Goal: Find specific page/section: Find specific page/section

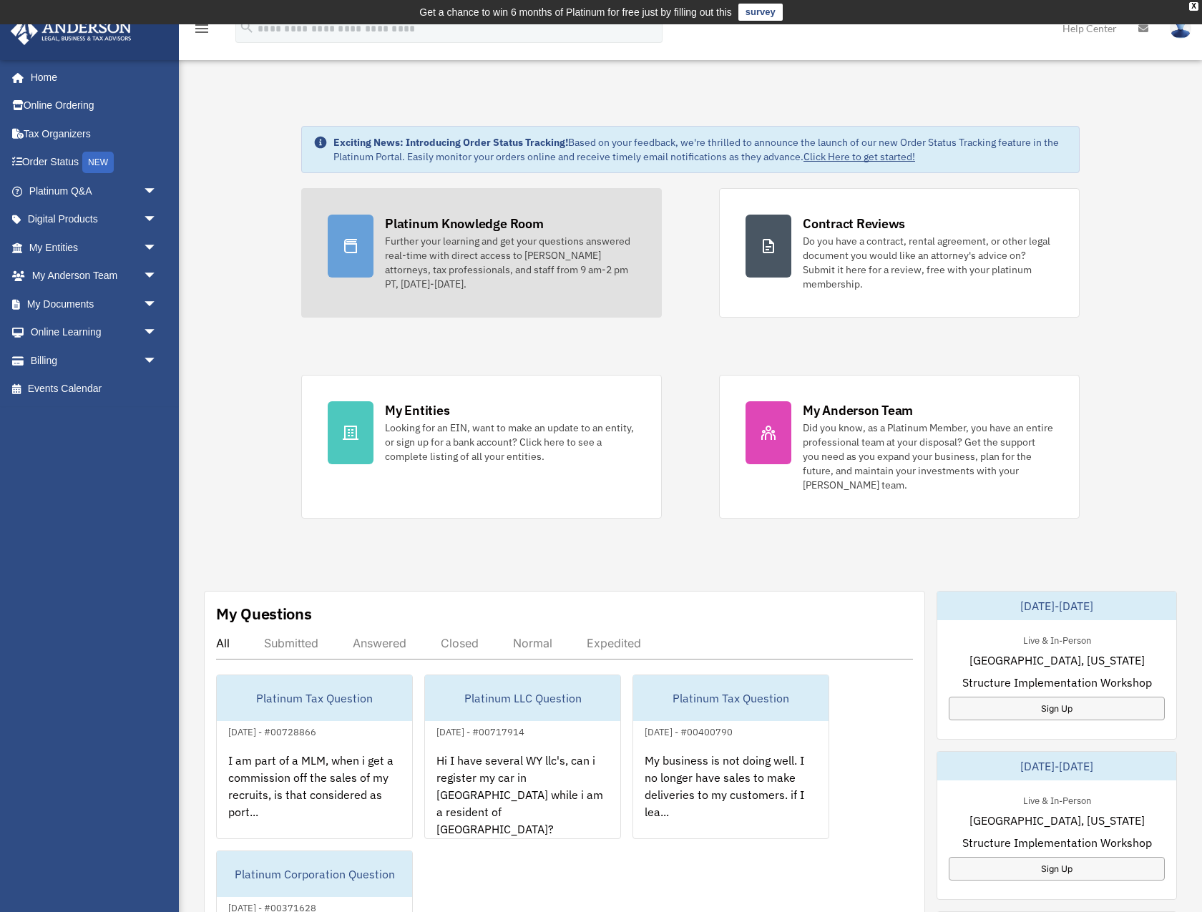
click at [468, 223] on div "Platinum Knowledge Room" at bounding box center [464, 224] width 159 height 18
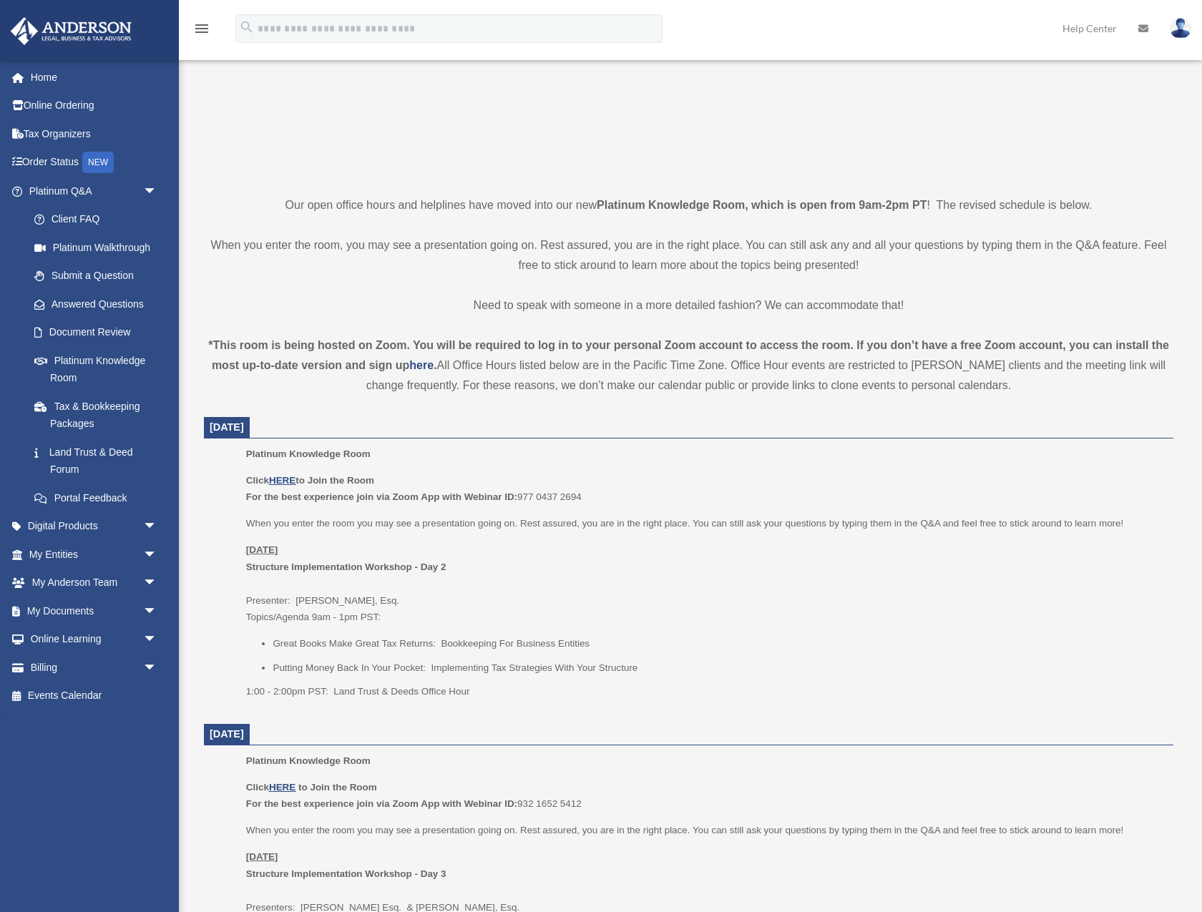
scroll to position [238, 0]
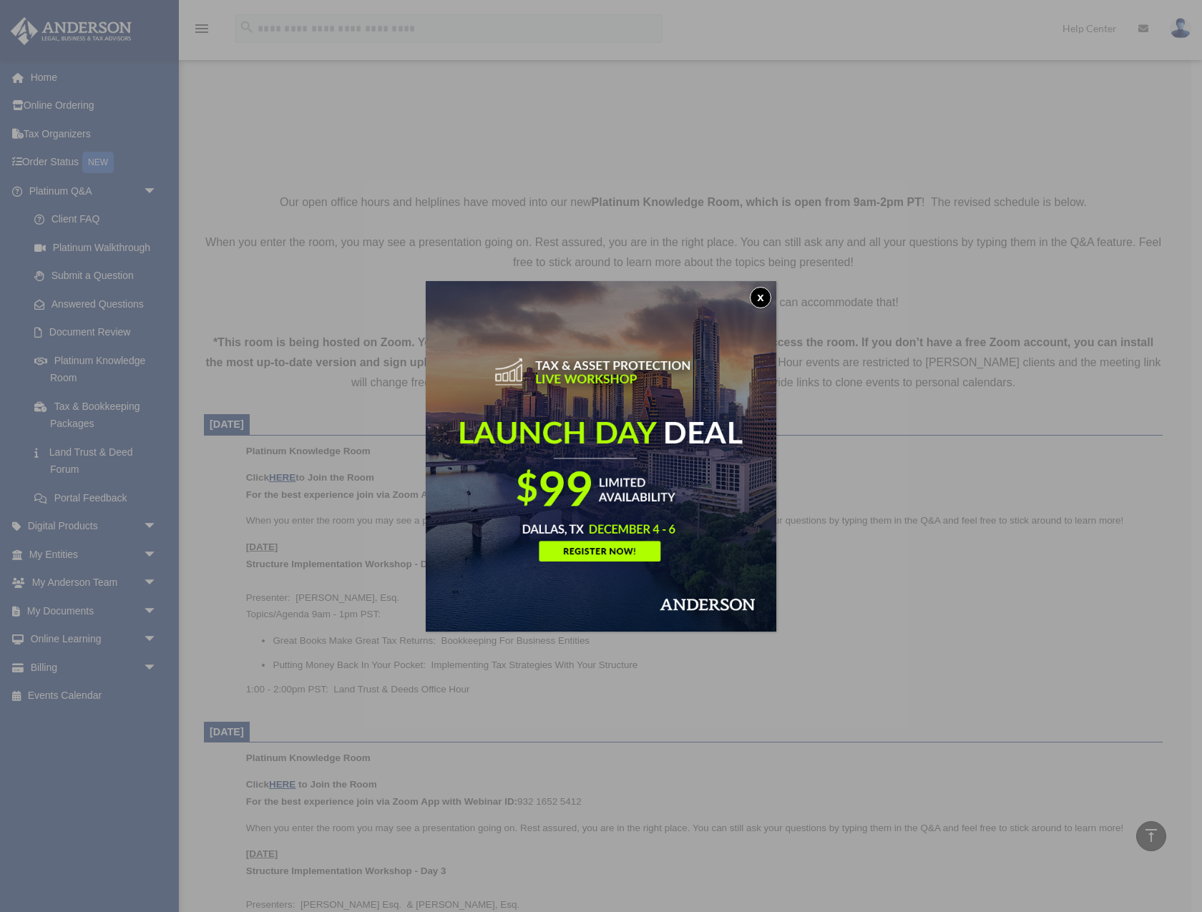
click at [763, 298] on button "x" at bounding box center [760, 297] width 21 height 21
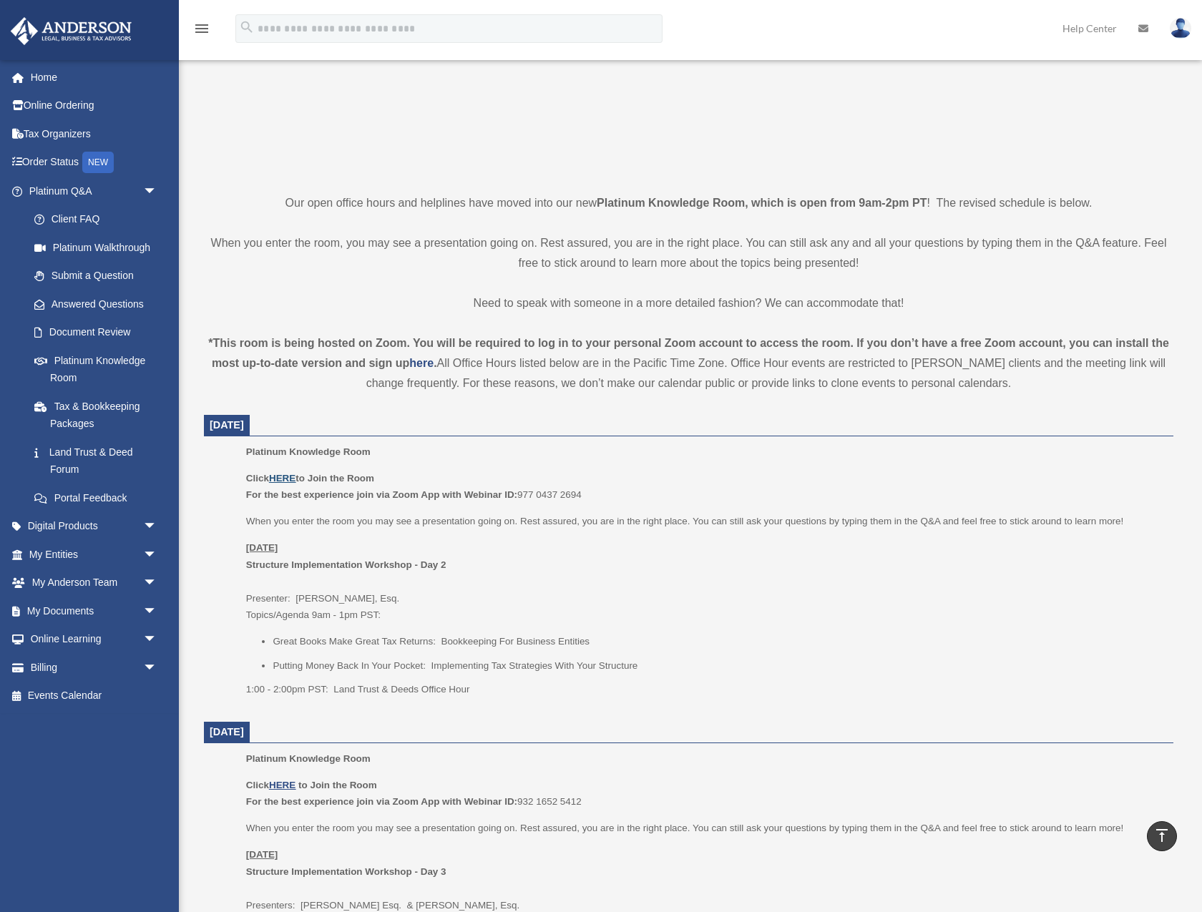
click at [285, 475] on u "HERE" at bounding box center [282, 478] width 26 height 11
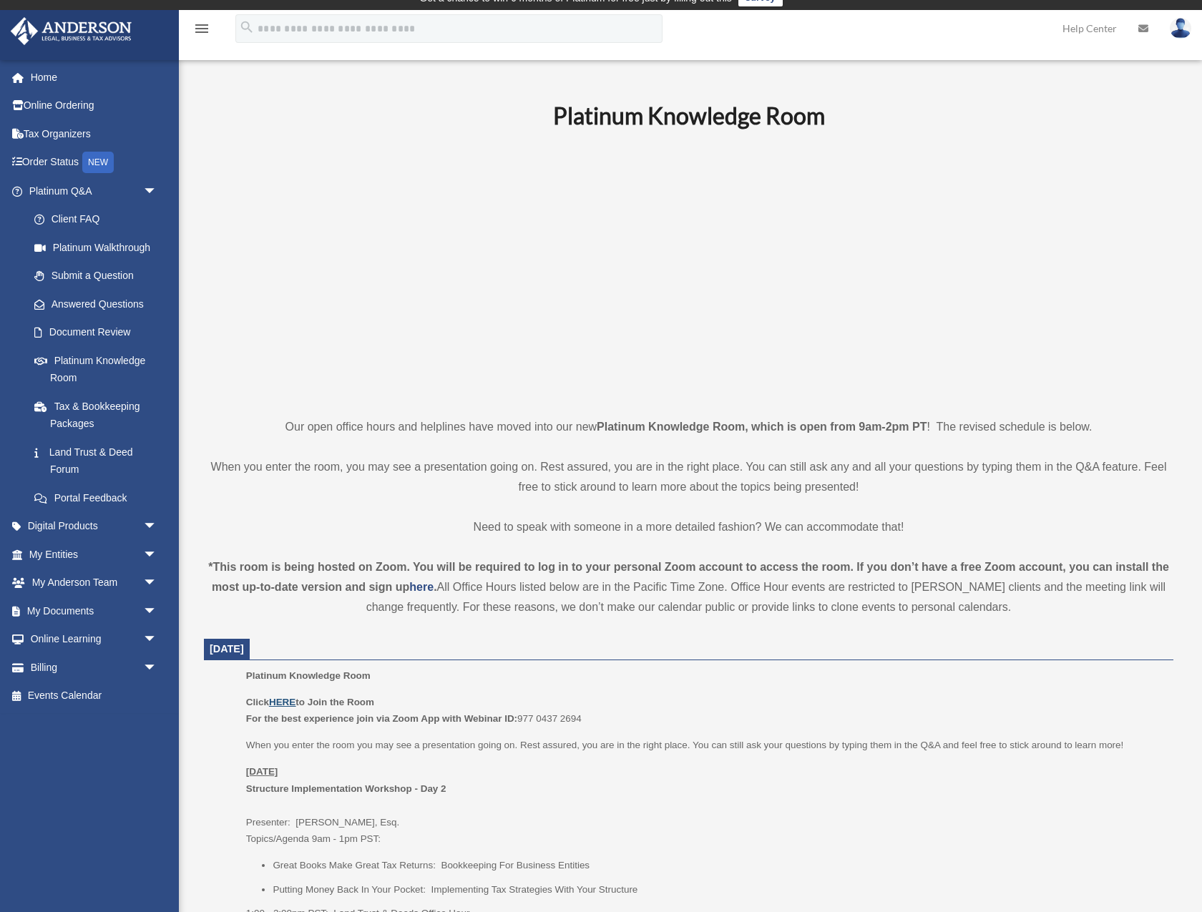
scroll to position [0, 0]
